Goal: Register for event/course

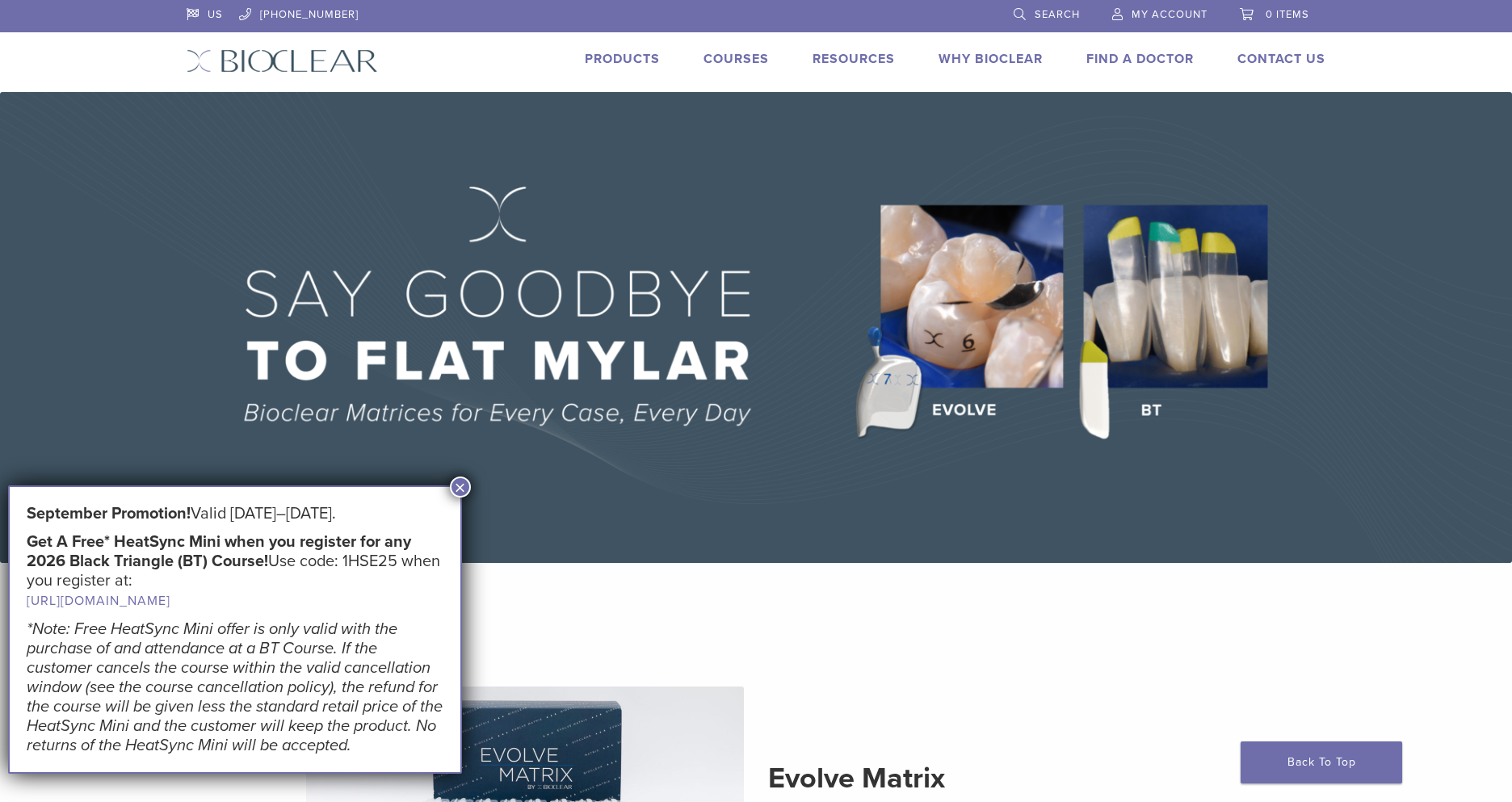
click at [578, 237] on img at bounding box center [756, 328] width 1512 height 471
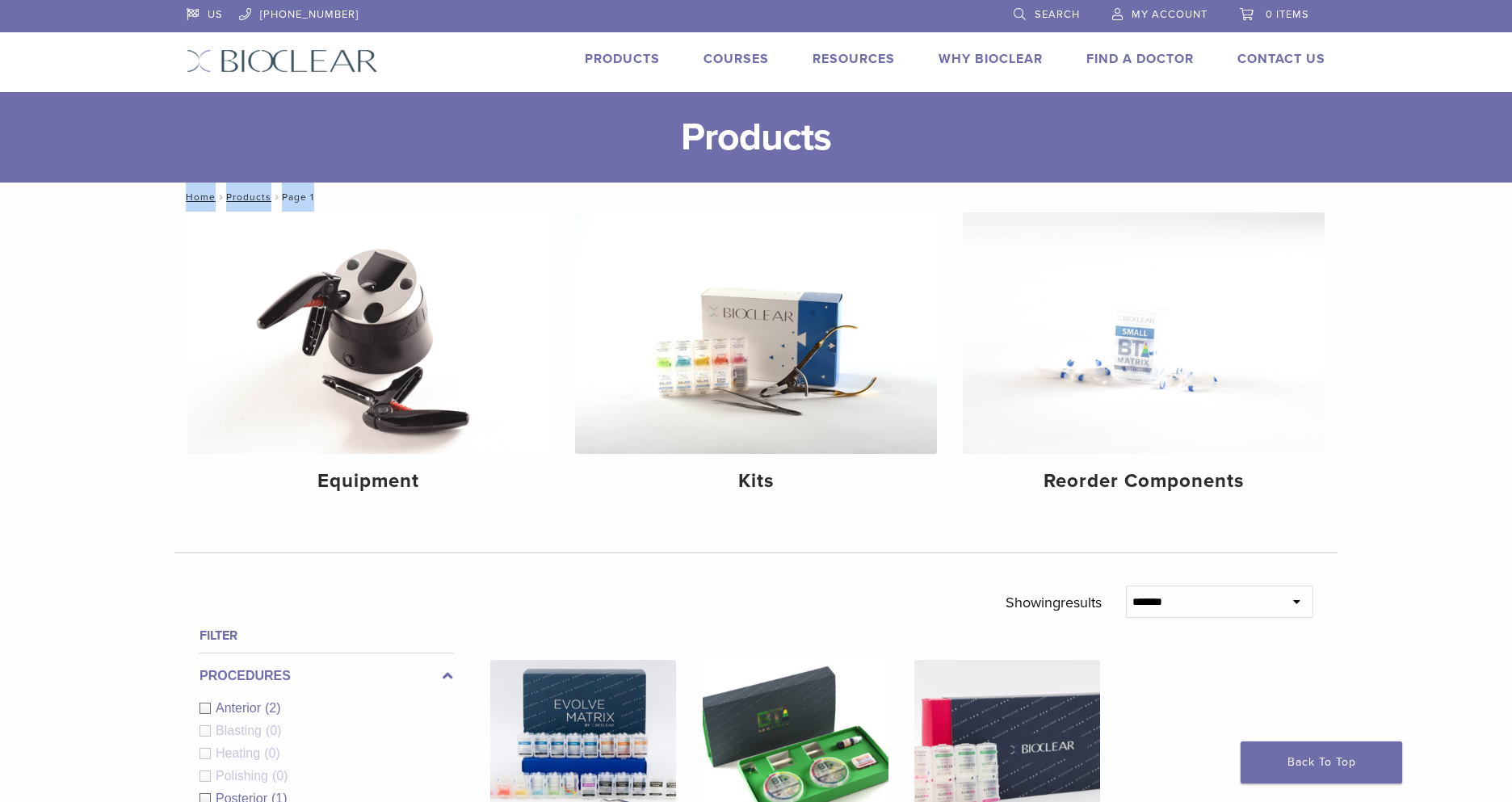
drag, startPoint x: 1496, startPoint y: 160, endPoint x: 1494, endPoint y: 191, distance: 31.1
click at [1494, 191] on div "US 1.855.712.5327 Search My Account 0 items Cart No products in the cart. Back …" at bounding box center [756, 755] width 1512 height 1511
click at [401, 477] on h4 "Equipment" at bounding box center [368, 482] width 336 height 29
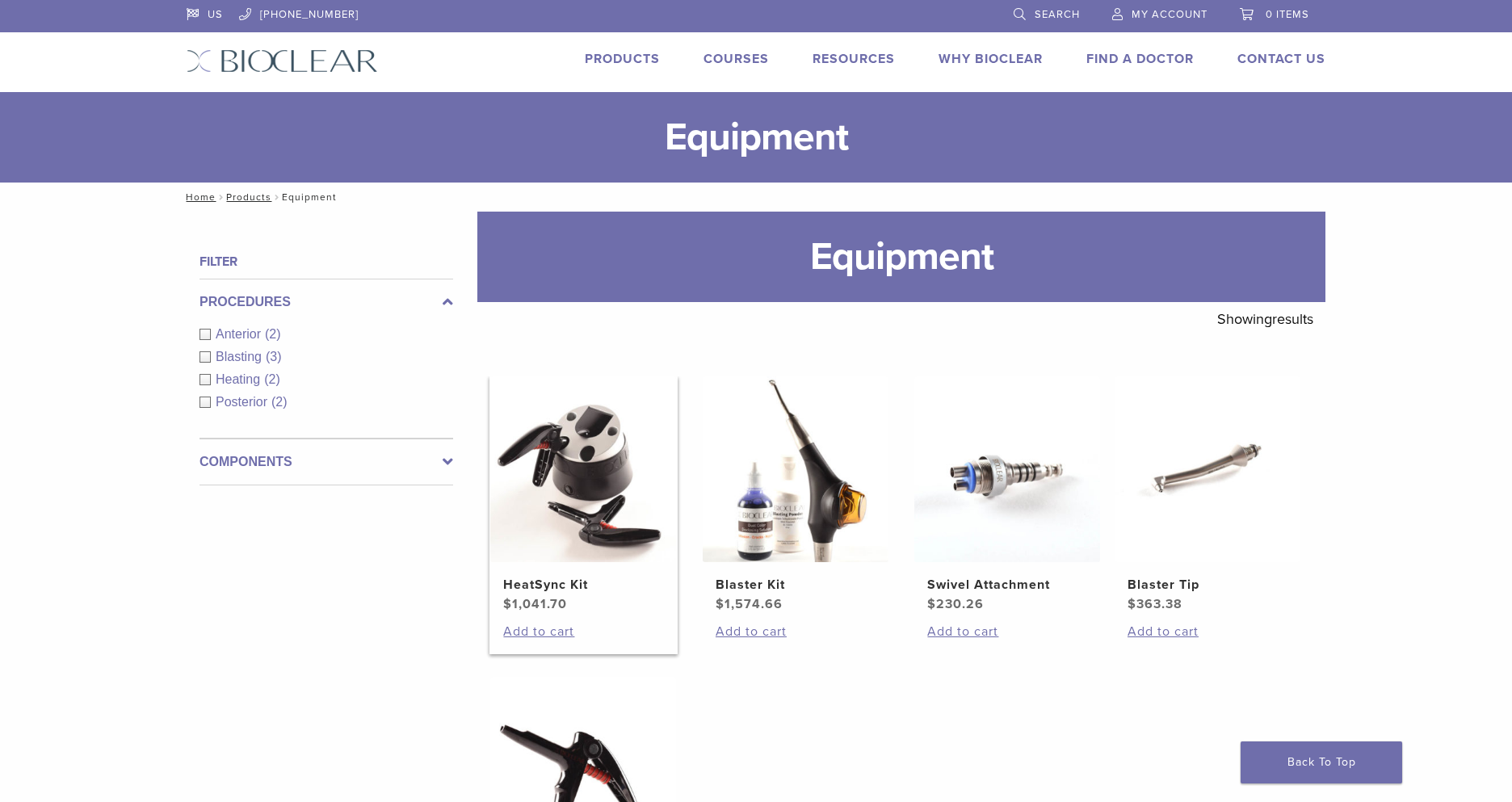
click at [559, 472] on img at bounding box center [584, 470] width 186 height 186
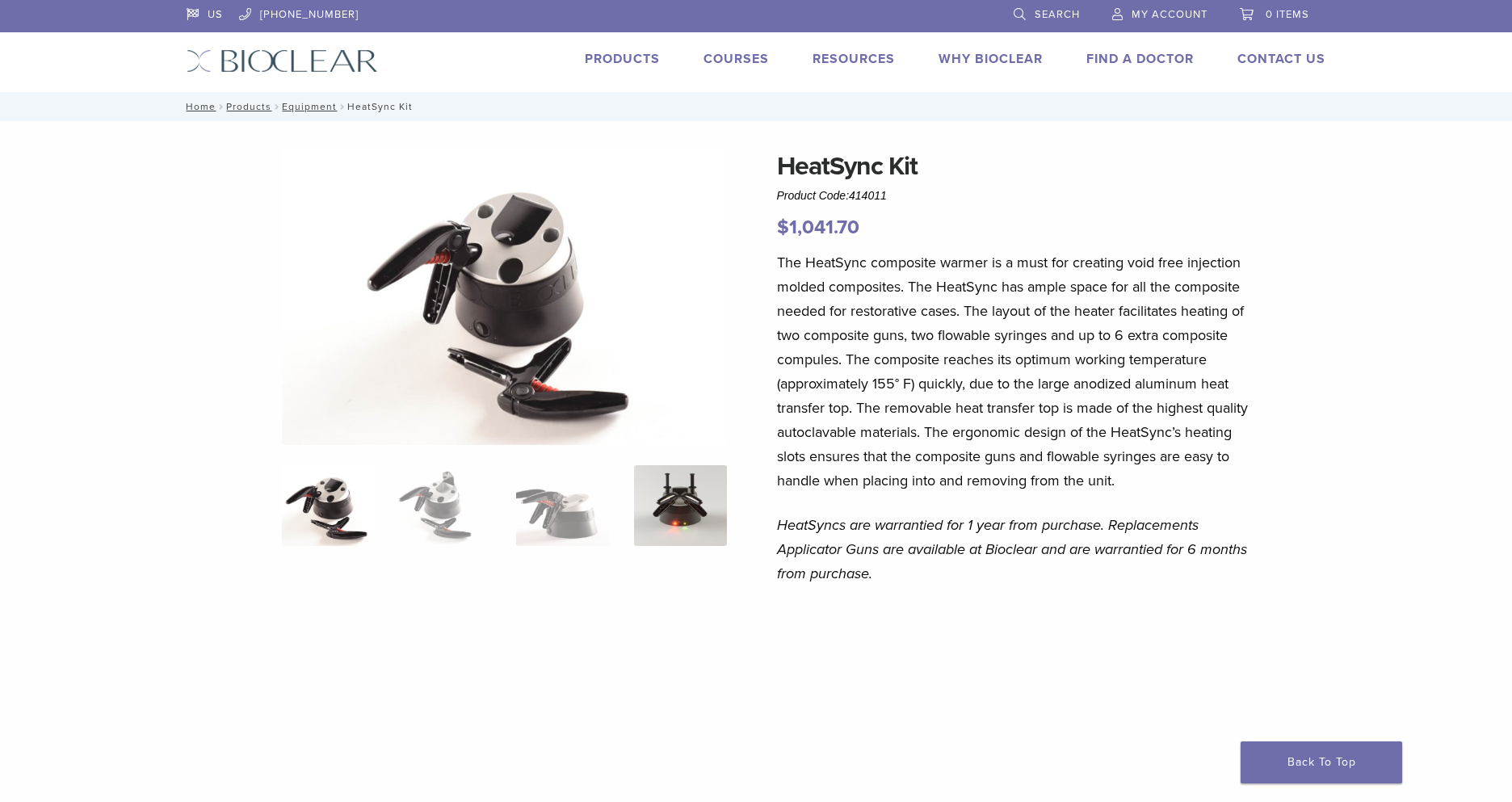
click at [654, 484] on img at bounding box center [680, 506] width 93 height 81
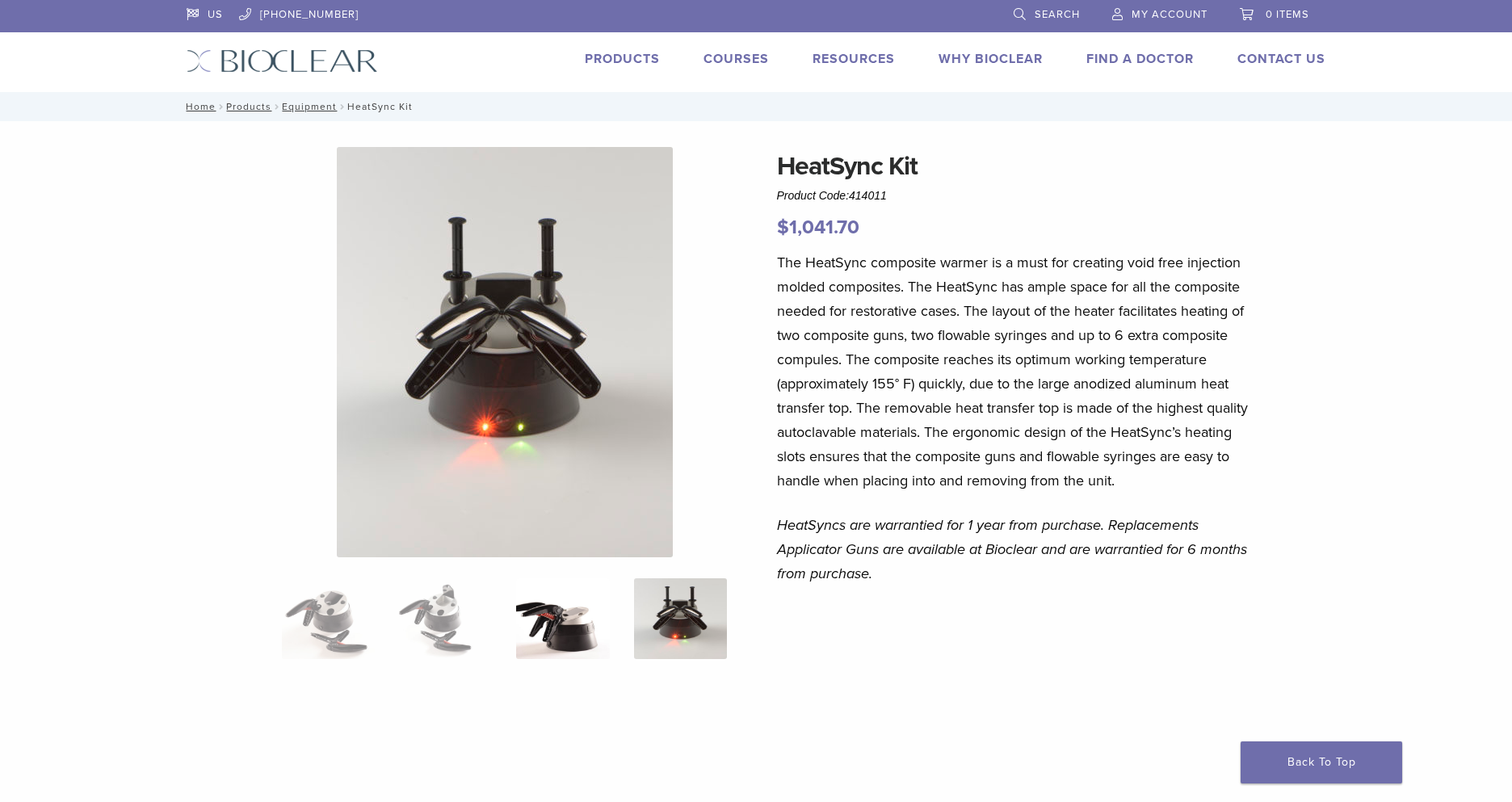
click at [571, 628] on img at bounding box center [562, 619] width 93 height 81
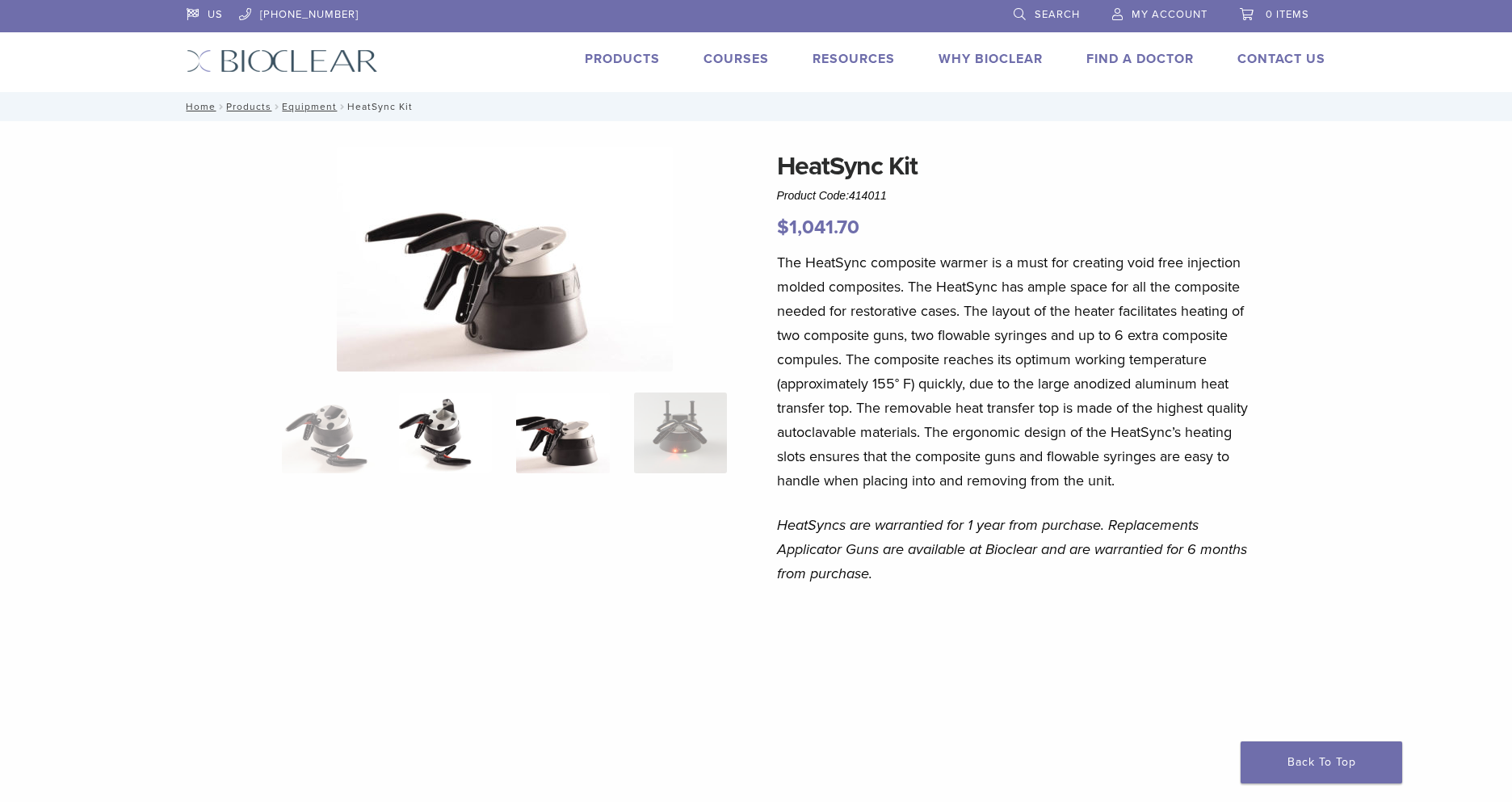
click at [444, 430] on img at bounding box center [445, 433] width 93 height 81
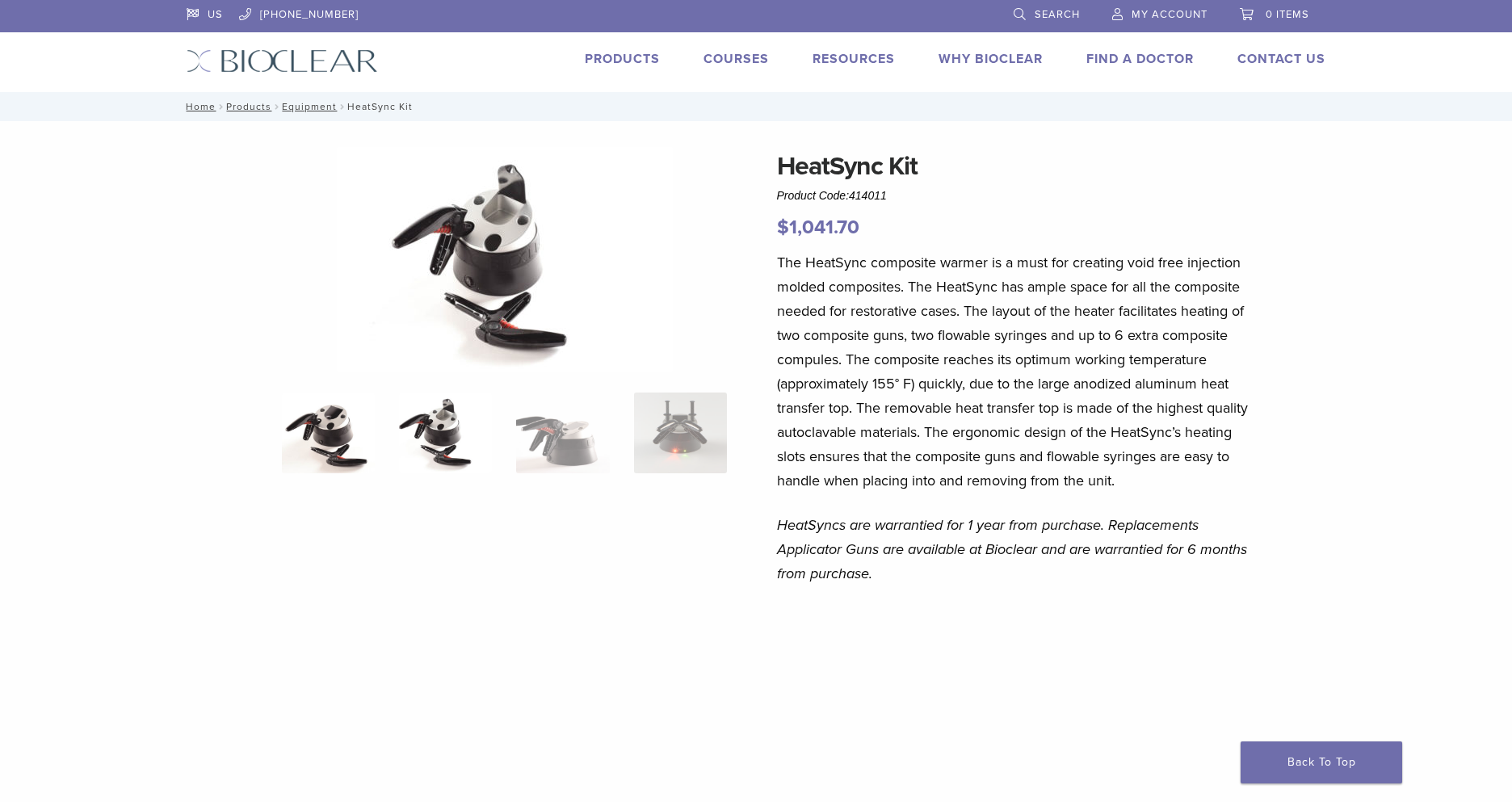
click at [334, 410] on img at bounding box center [328, 433] width 93 height 81
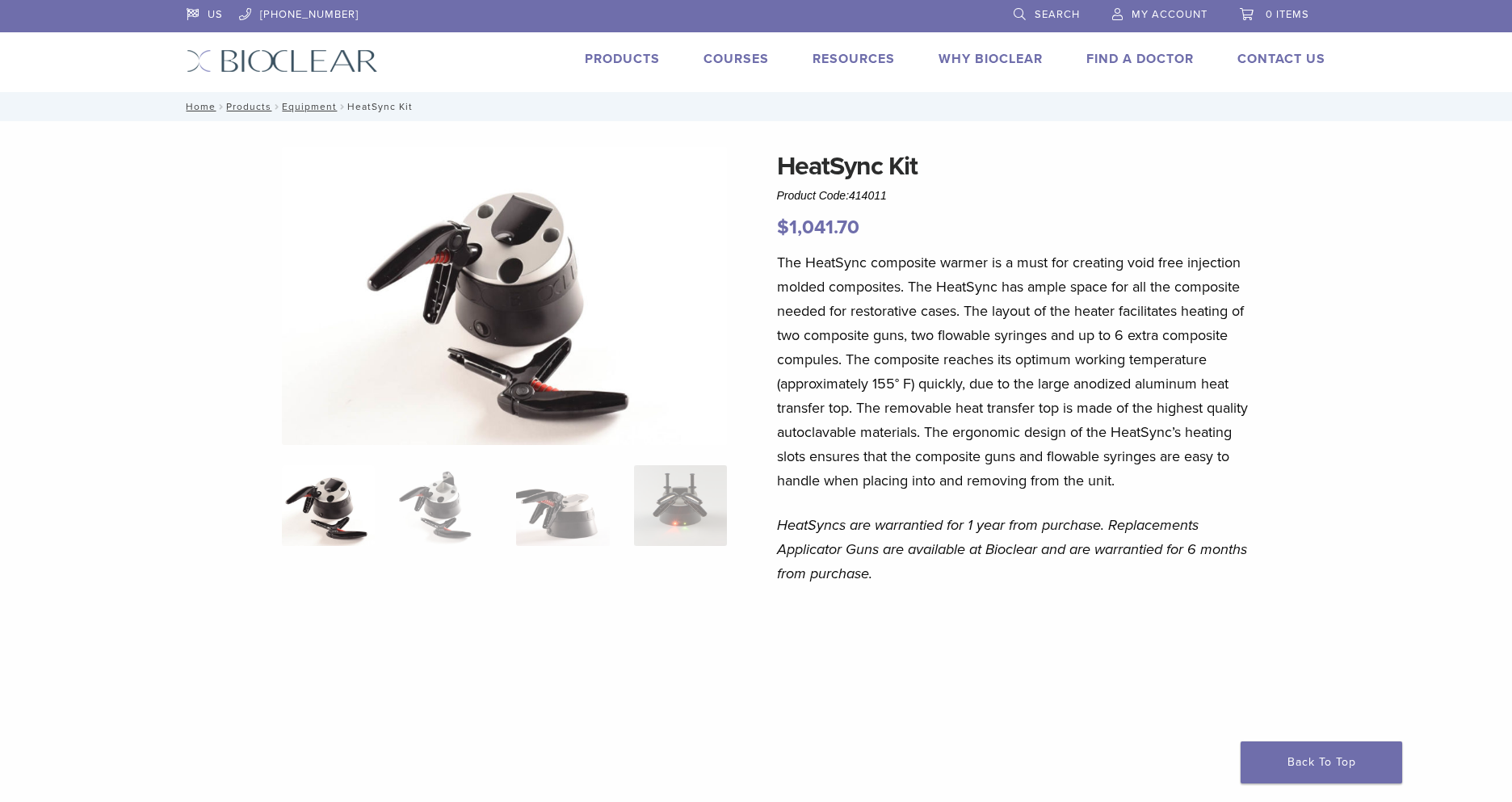
click at [720, 54] on link "Courses" at bounding box center [736, 59] width 65 height 16
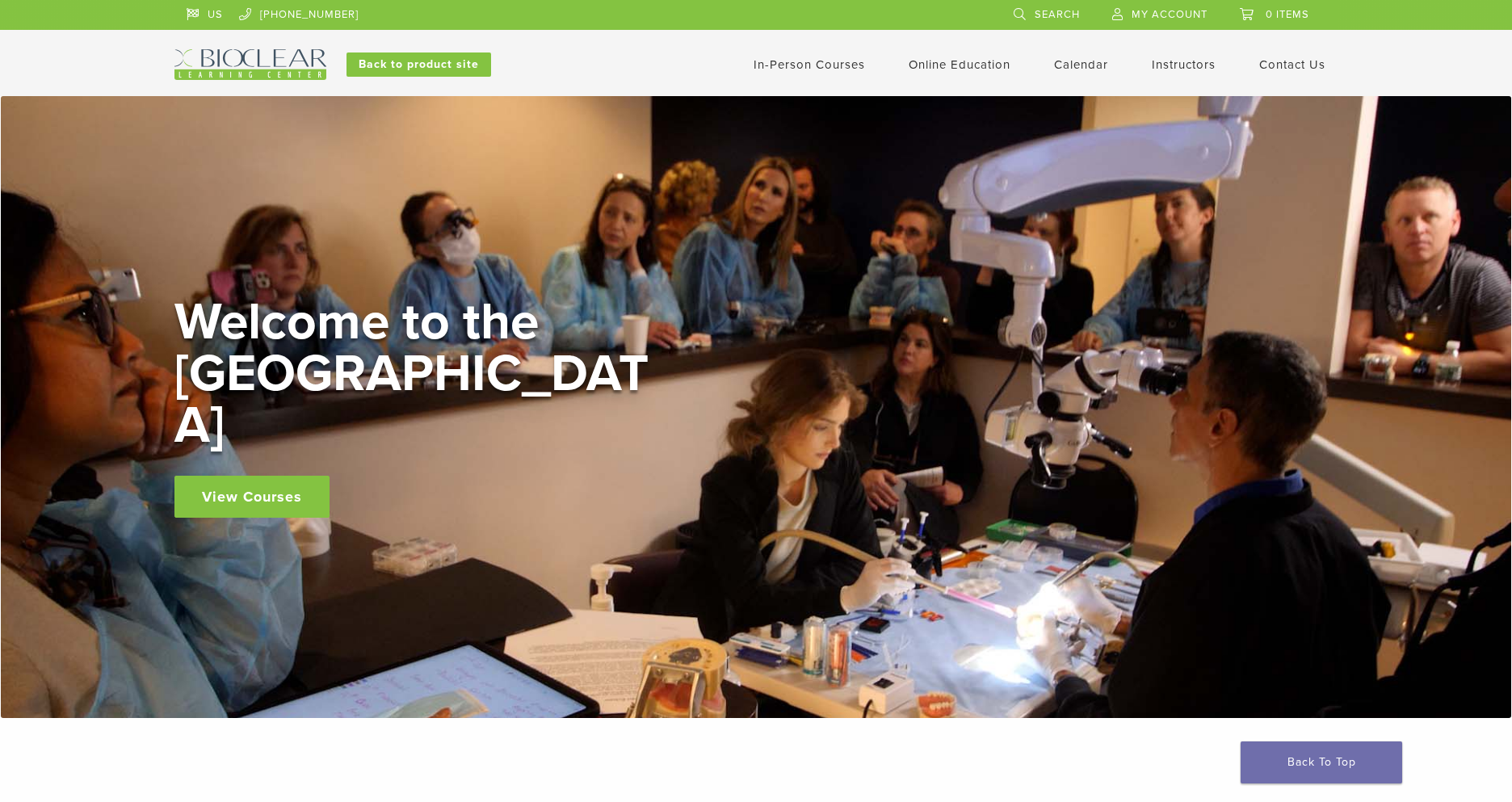
click at [288, 476] on link "View Courses" at bounding box center [252, 497] width 155 height 42
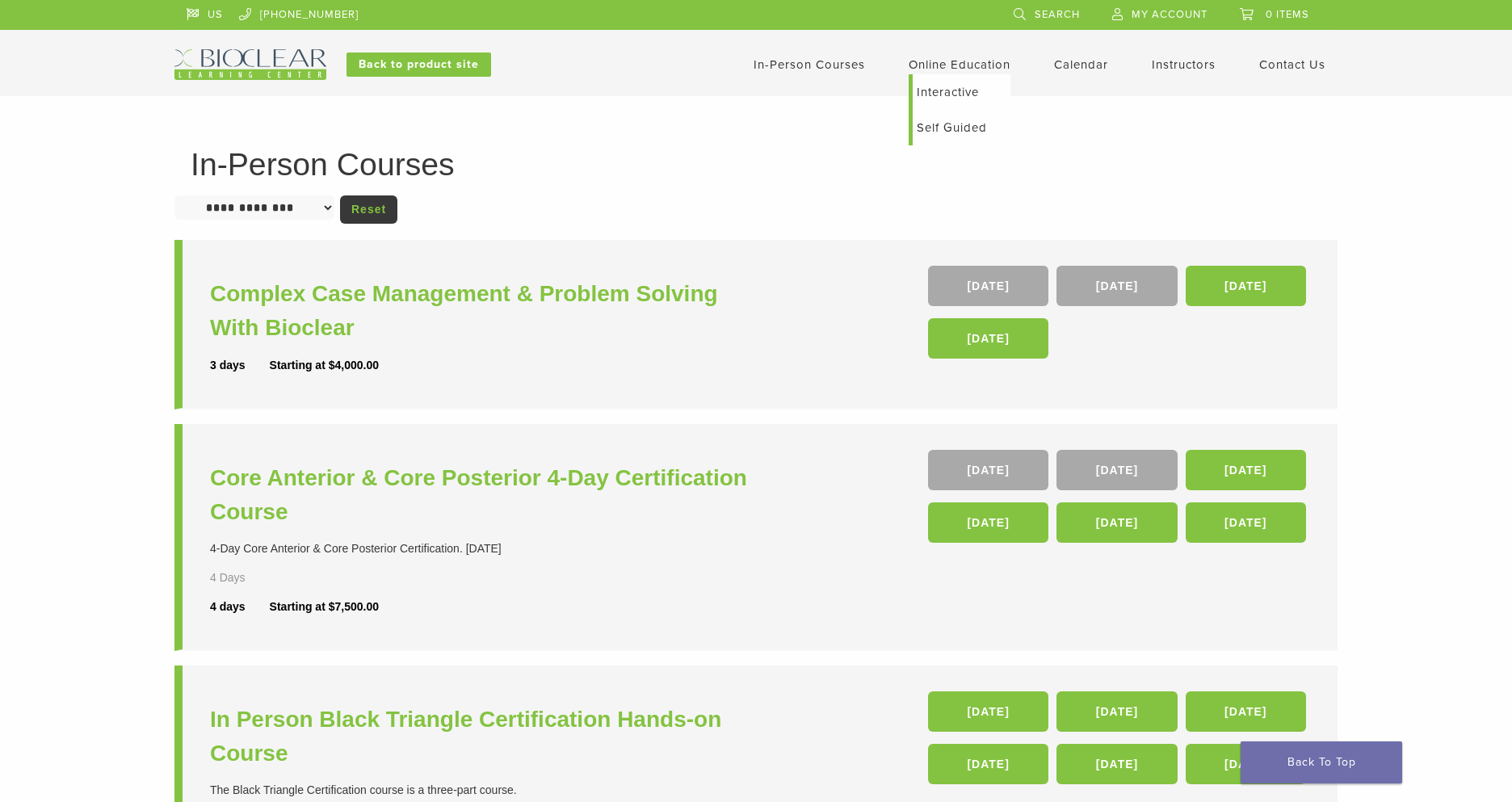
click at [944, 63] on link "Online Education" at bounding box center [959, 64] width 101 height 14
click at [931, 133] on link "Self Guided" at bounding box center [961, 128] width 98 height 35
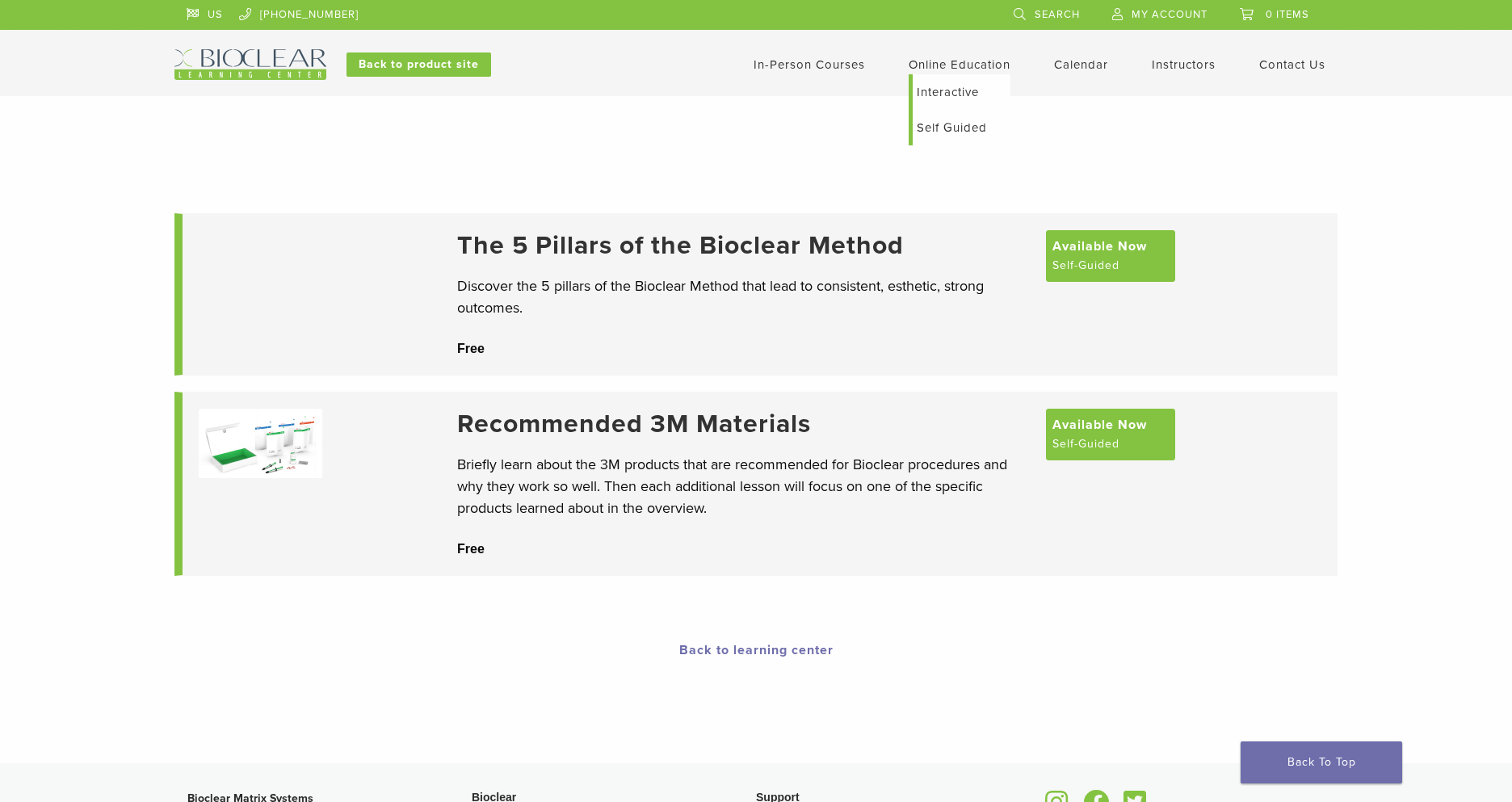
click at [962, 130] on link "Self Guided" at bounding box center [961, 128] width 98 height 35
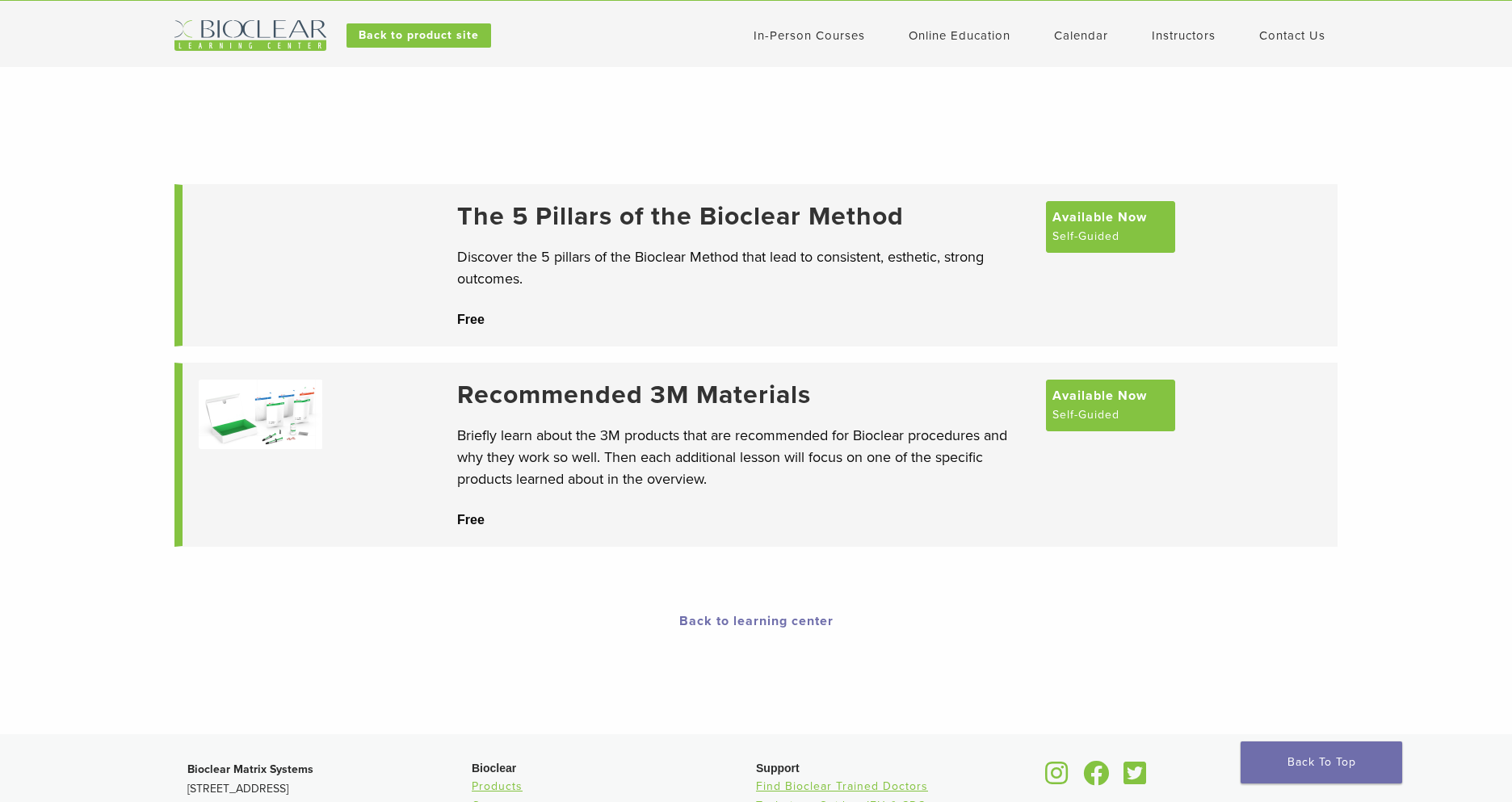
scroll to position [21, 0]
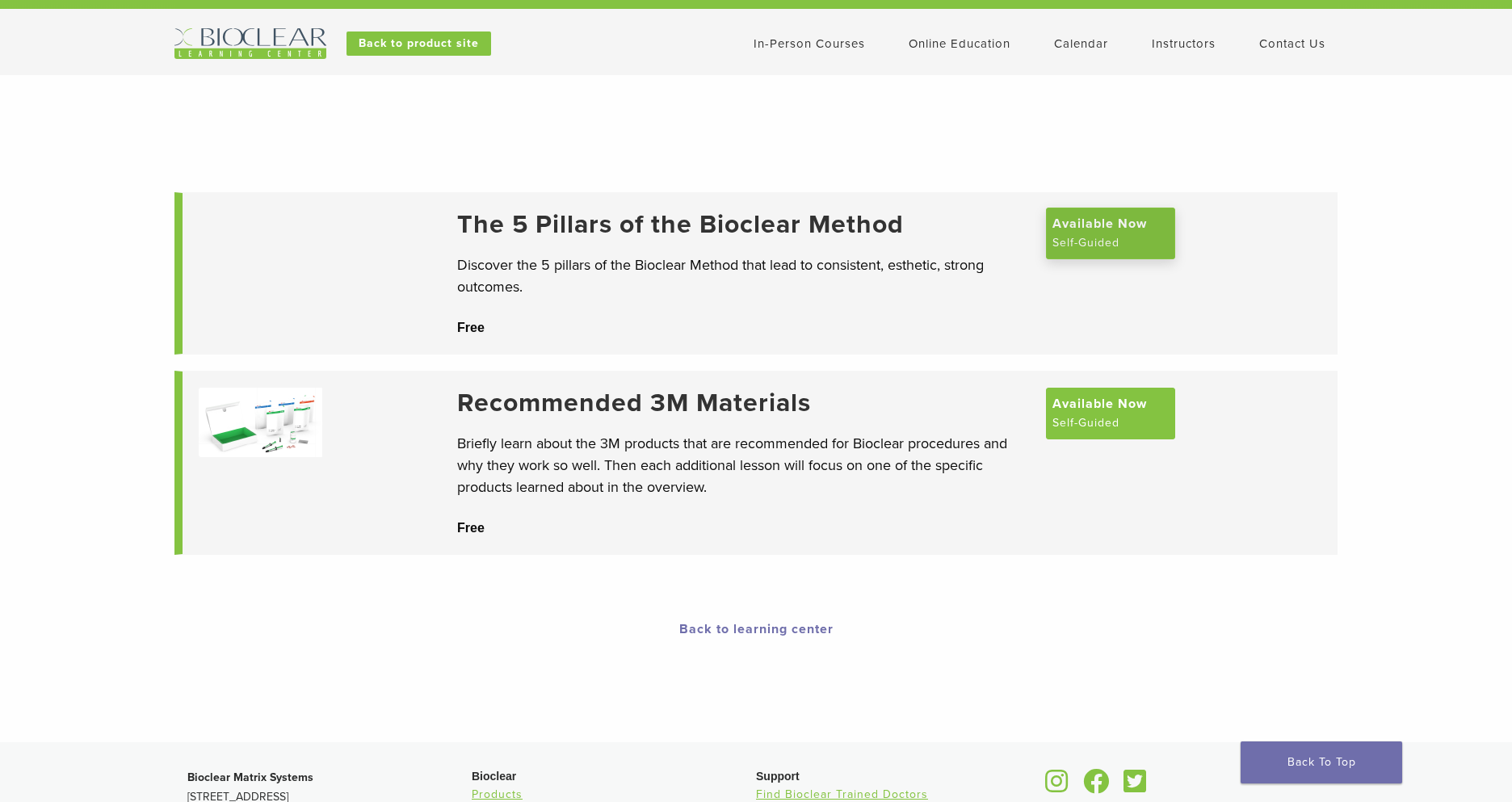
click at [1103, 214] on span "Available Now" at bounding box center [1099, 223] width 95 height 19
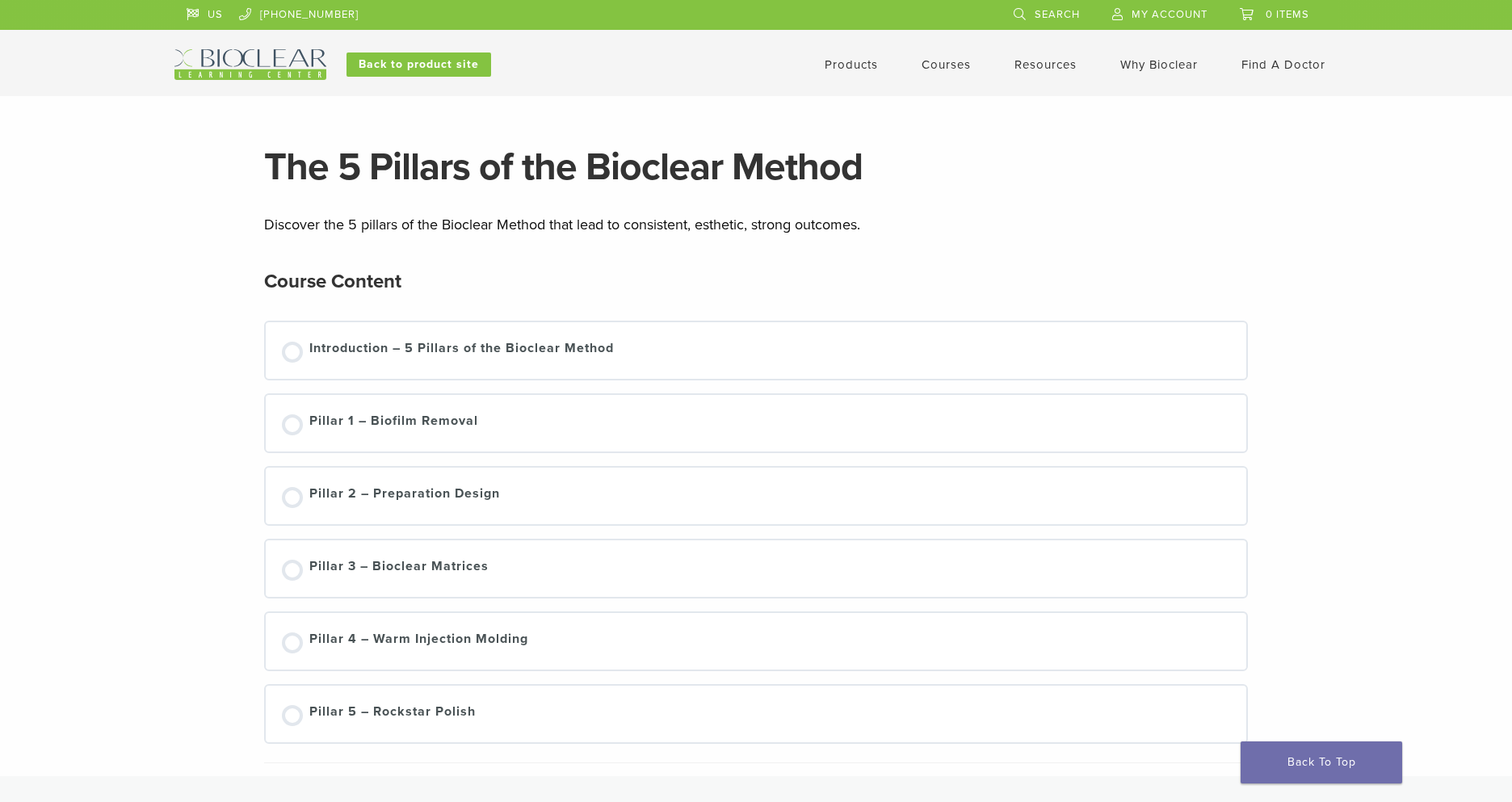
click at [932, 63] on link "Courses" at bounding box center [946, 64] width 49 height 14
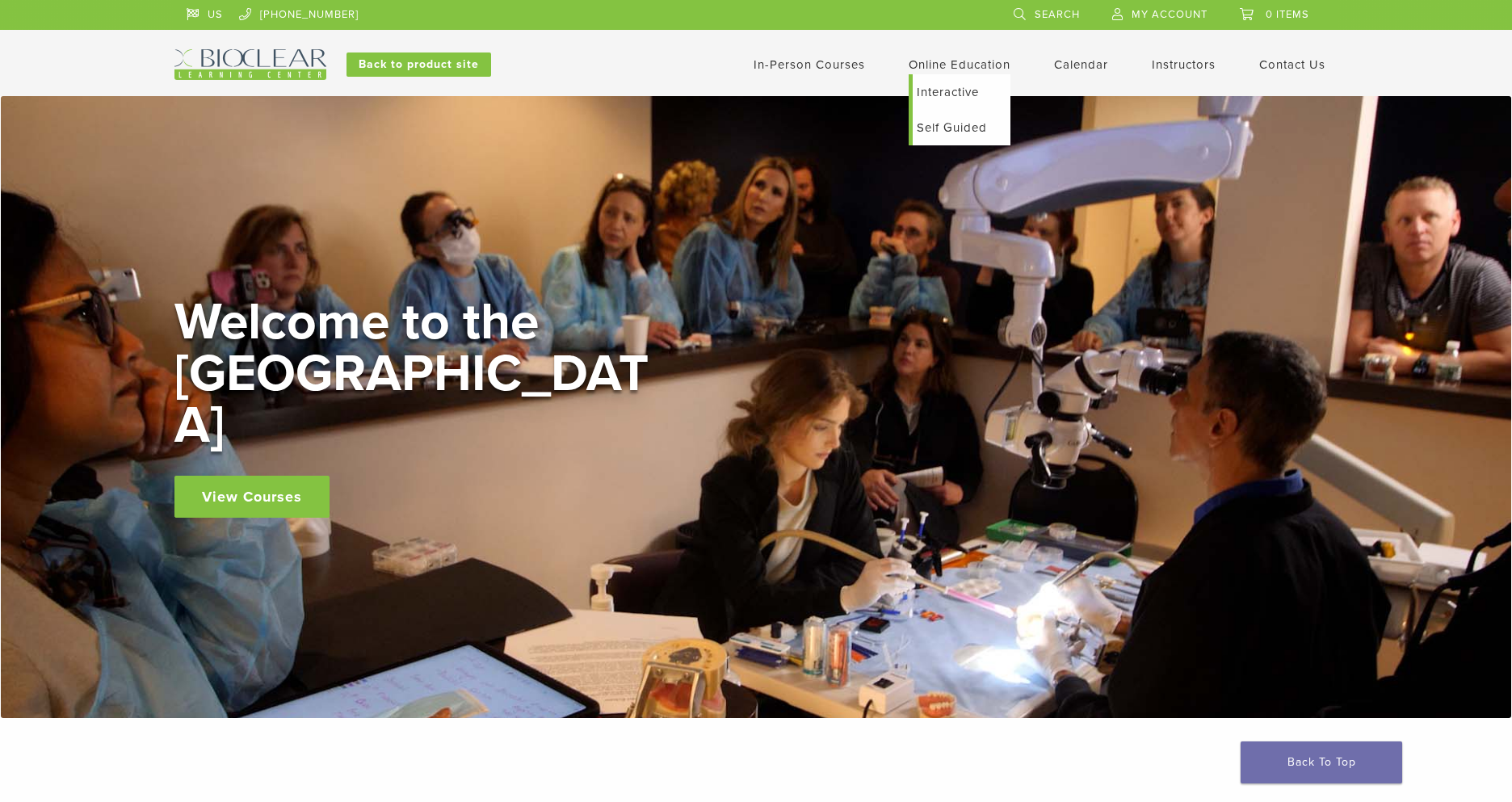
click at [932, 88] on link "Interactive" at bounding box center [961, 92] width 98 height 35
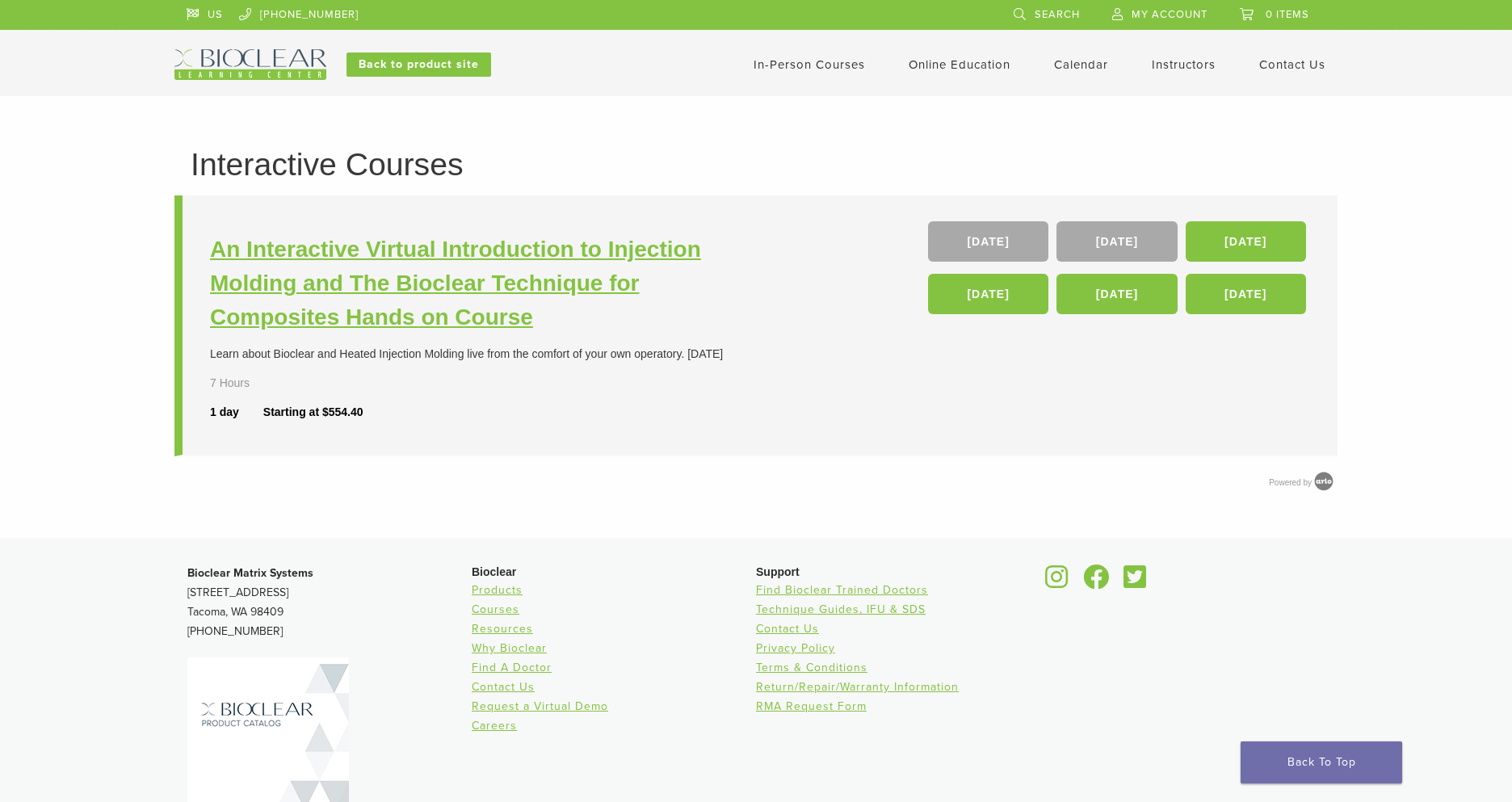
click at [384, 320] on h3 "An Interactive Virtual Introduction to Injection Molding and The Bioclear Techn…" at bounding box center [485, 283] width 550 height 102
